Goal: Find specific page/section: Find specific page/section

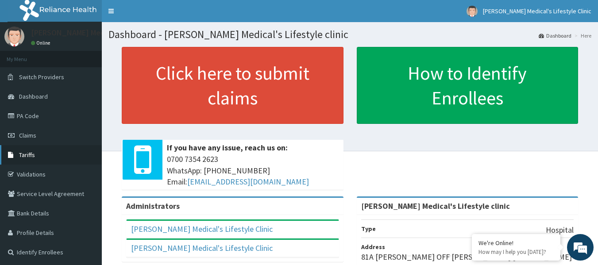
click at [32, 153] on span "Tariffs" at bounding box center [27, 155] width 16 height 8
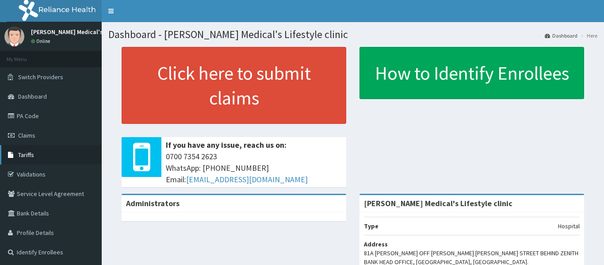
click at [28, 154] on span "Tariffs" at bounding box center [26, 155] width 16 height 8
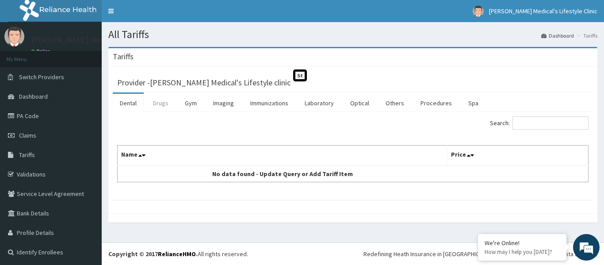
click at [165, 104] on link "Drugs" at bounding box center [161, 103] width 30 height 19
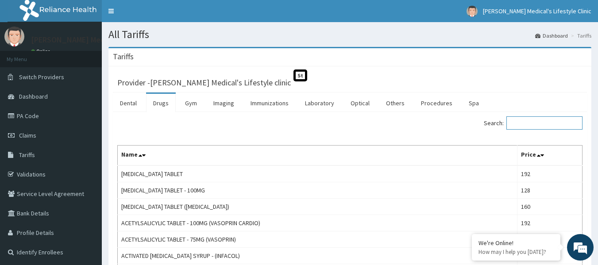
click at [526, 123] on input "Search:" at bounding box center [544, 122] width 76 height 13
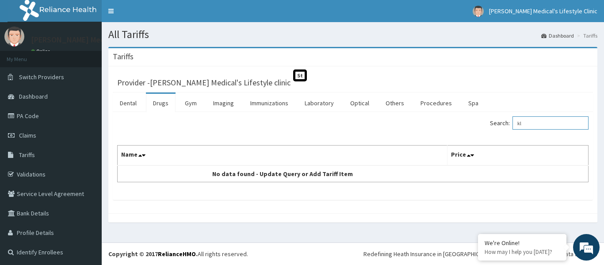
type input "k"
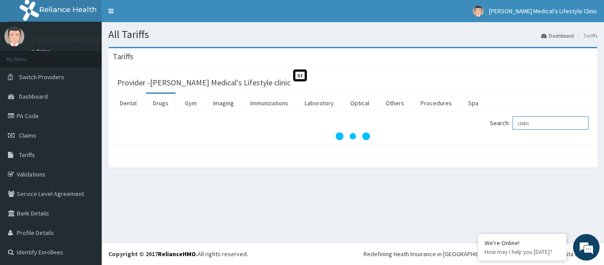
type input "clotri"
